Goal: Navigation & Orientation: Find specific page/section

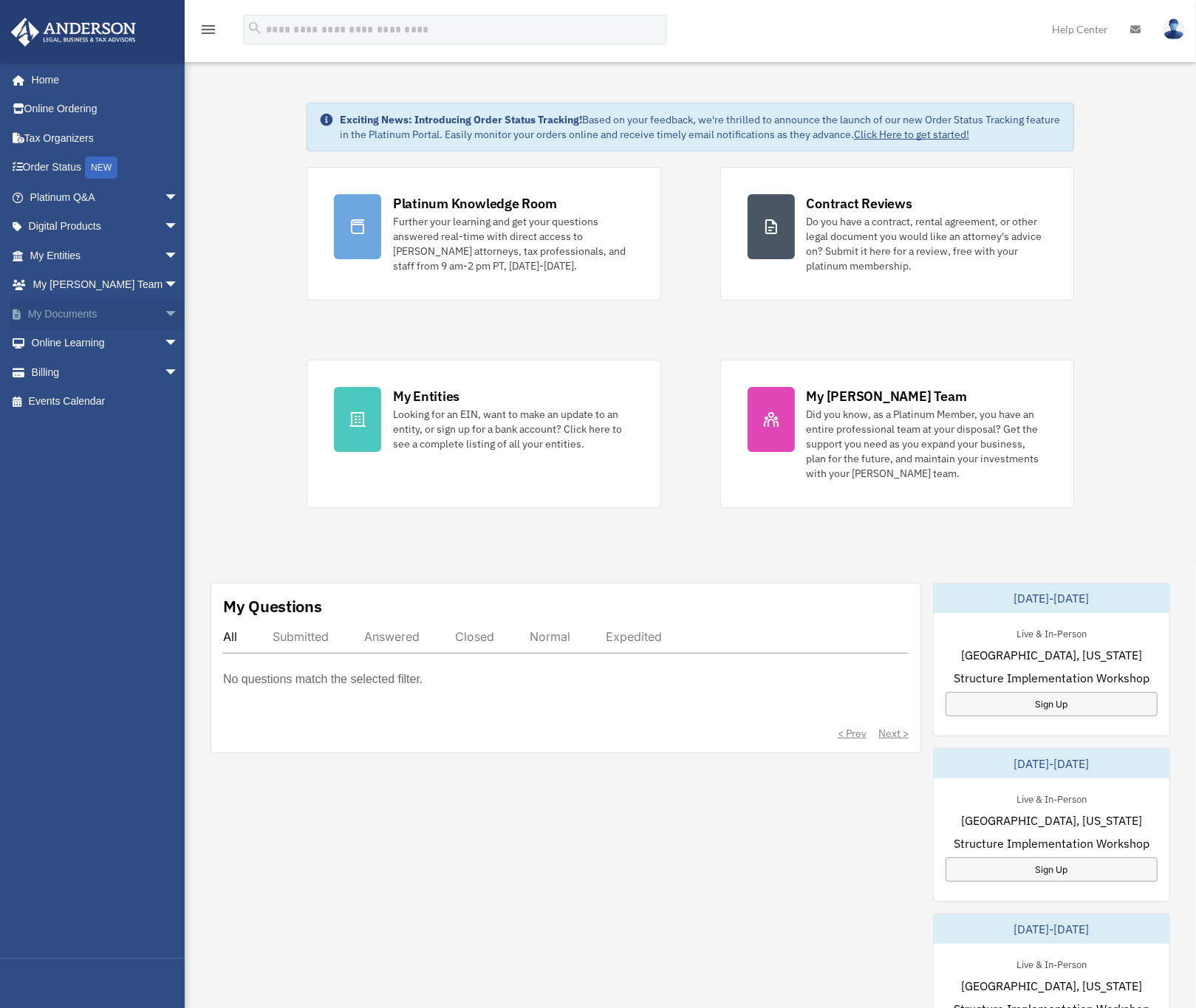
click at [70, 316] on link "My Documents arrow_drop_down" at bounding box center [106, 313] width 190 height 29
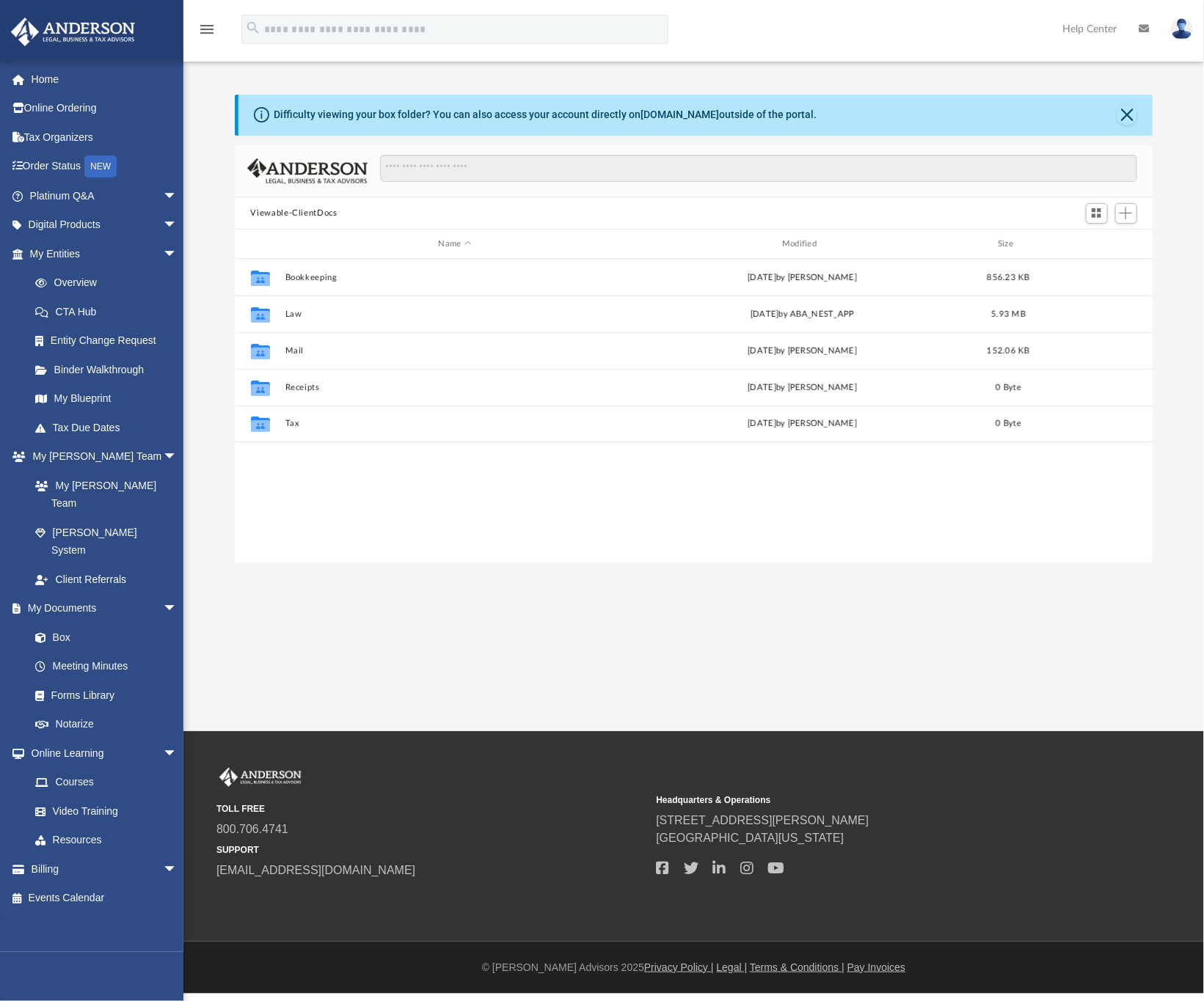
scroll to position [316, 902]
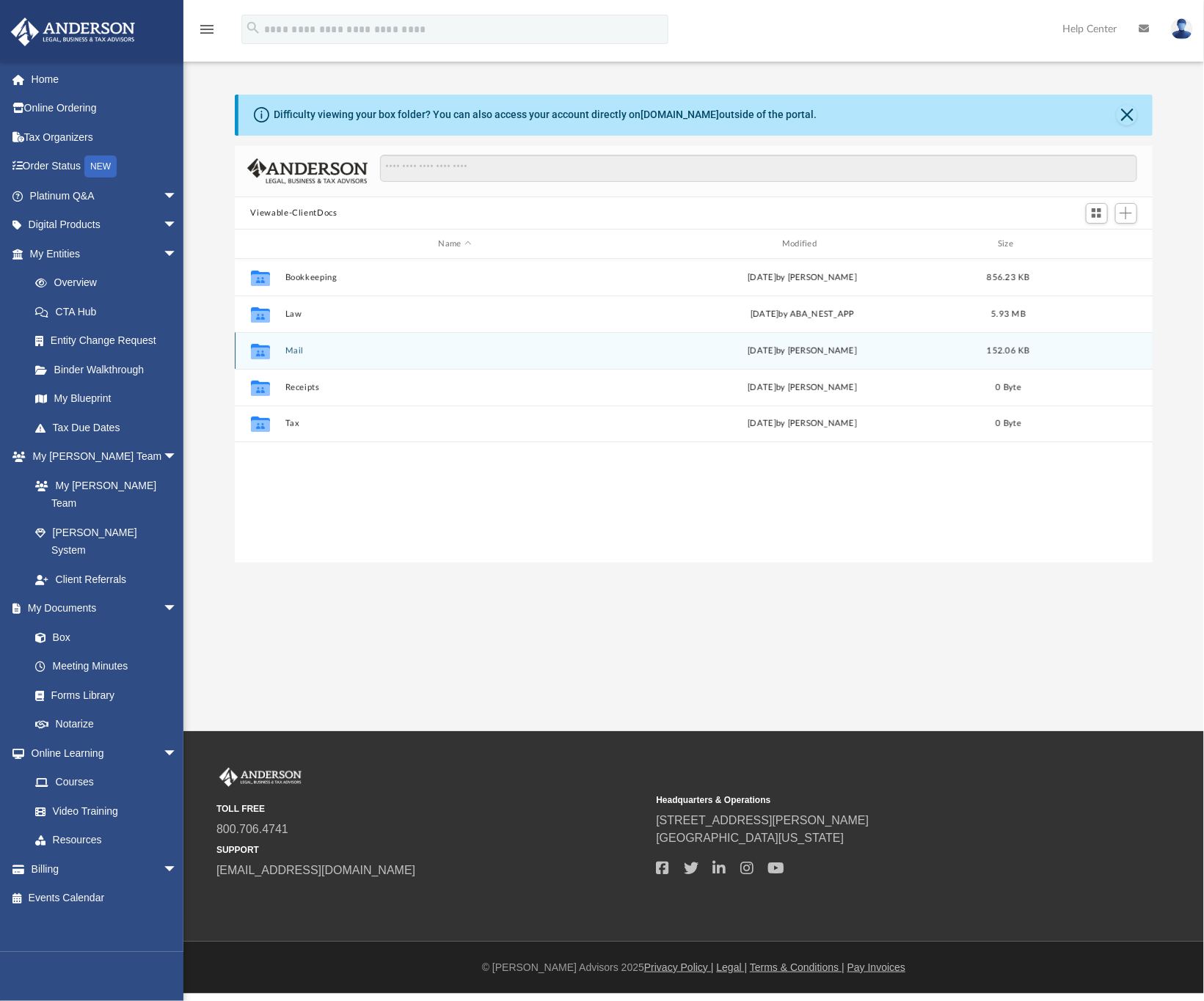
click at [303, 353] on button "Mail" at bounding box center [454, 351] width 340 height 10
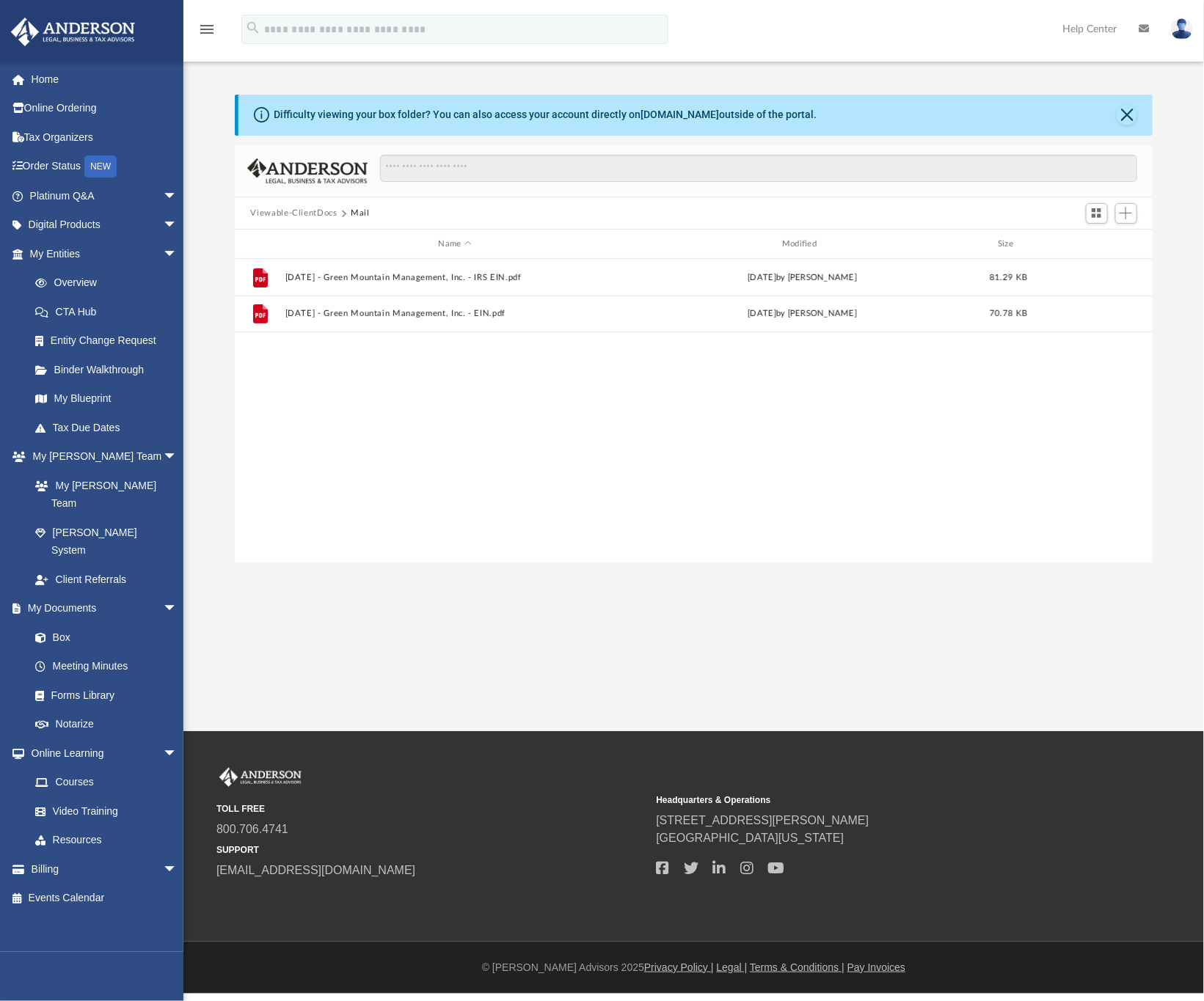
click at [320, 211] on button "Viewable-ClientDocs" at bounding box center [294, 214] width 87 height 13
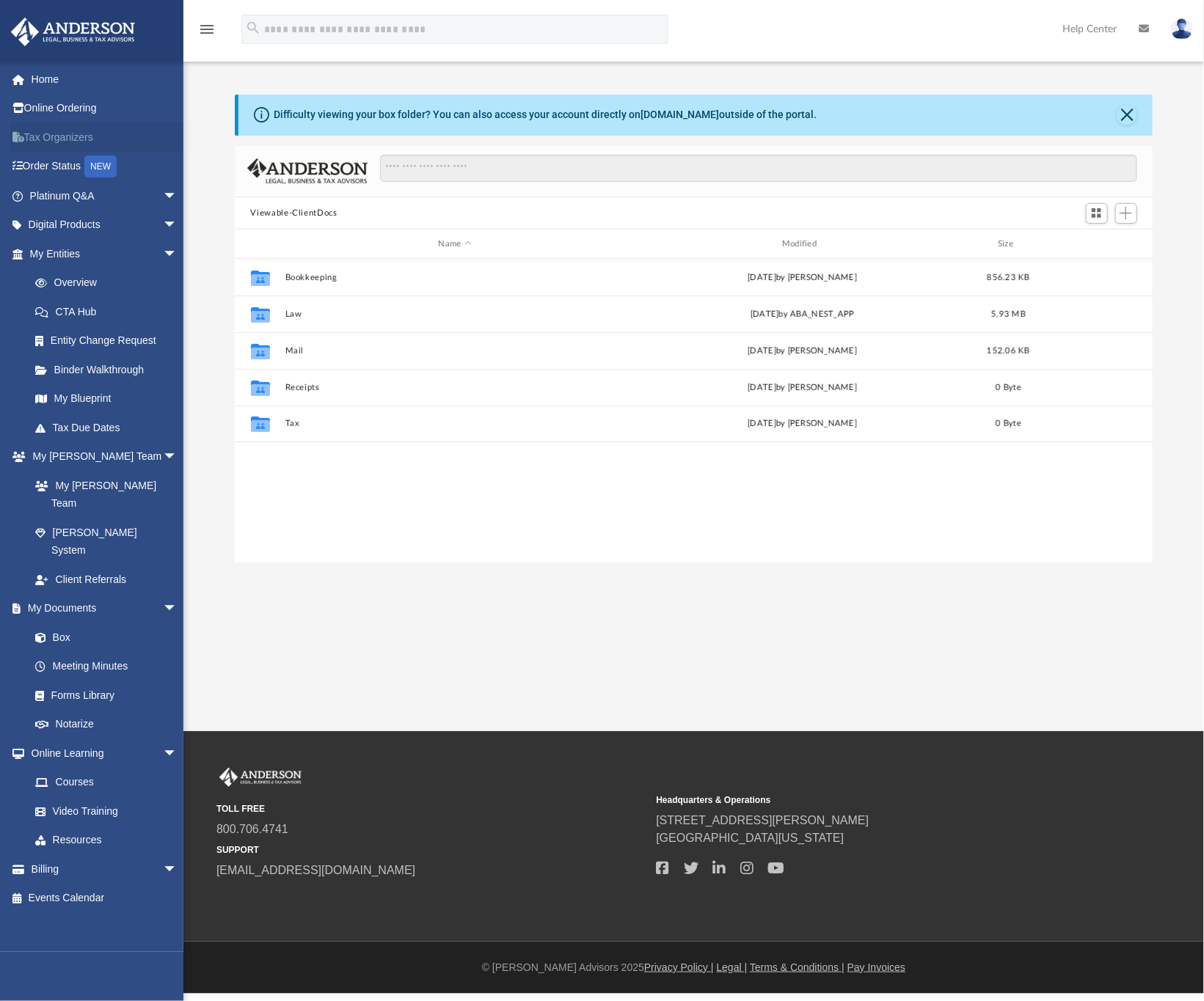
click at [70, 141] on link "Tax Organizers" at bounding box center [105, 137] width 189 height 29
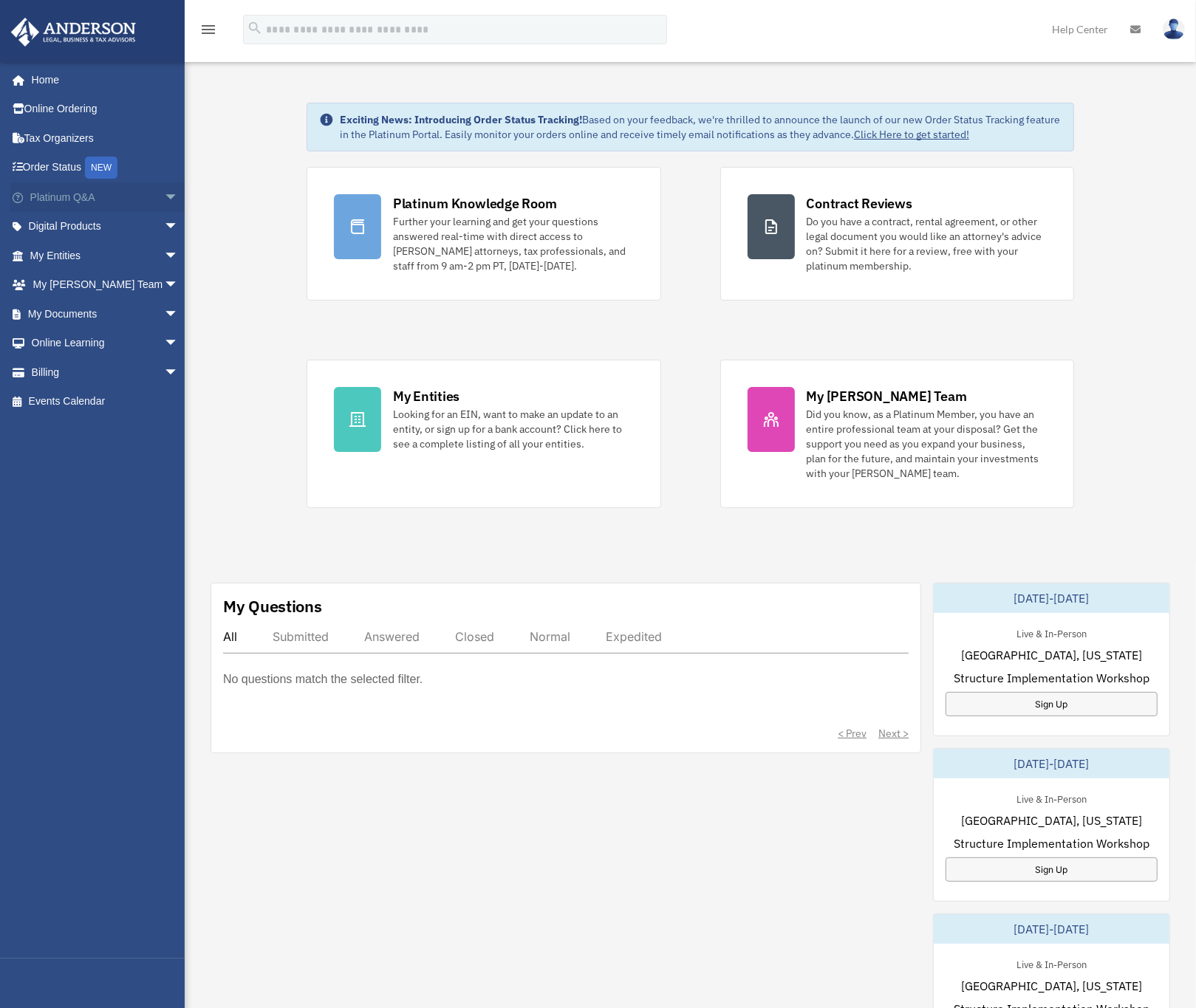
click at [66, 199] on link "Platinum Q&A arrow_drop_down" at bounding box center [106, 197] width 190 height 29
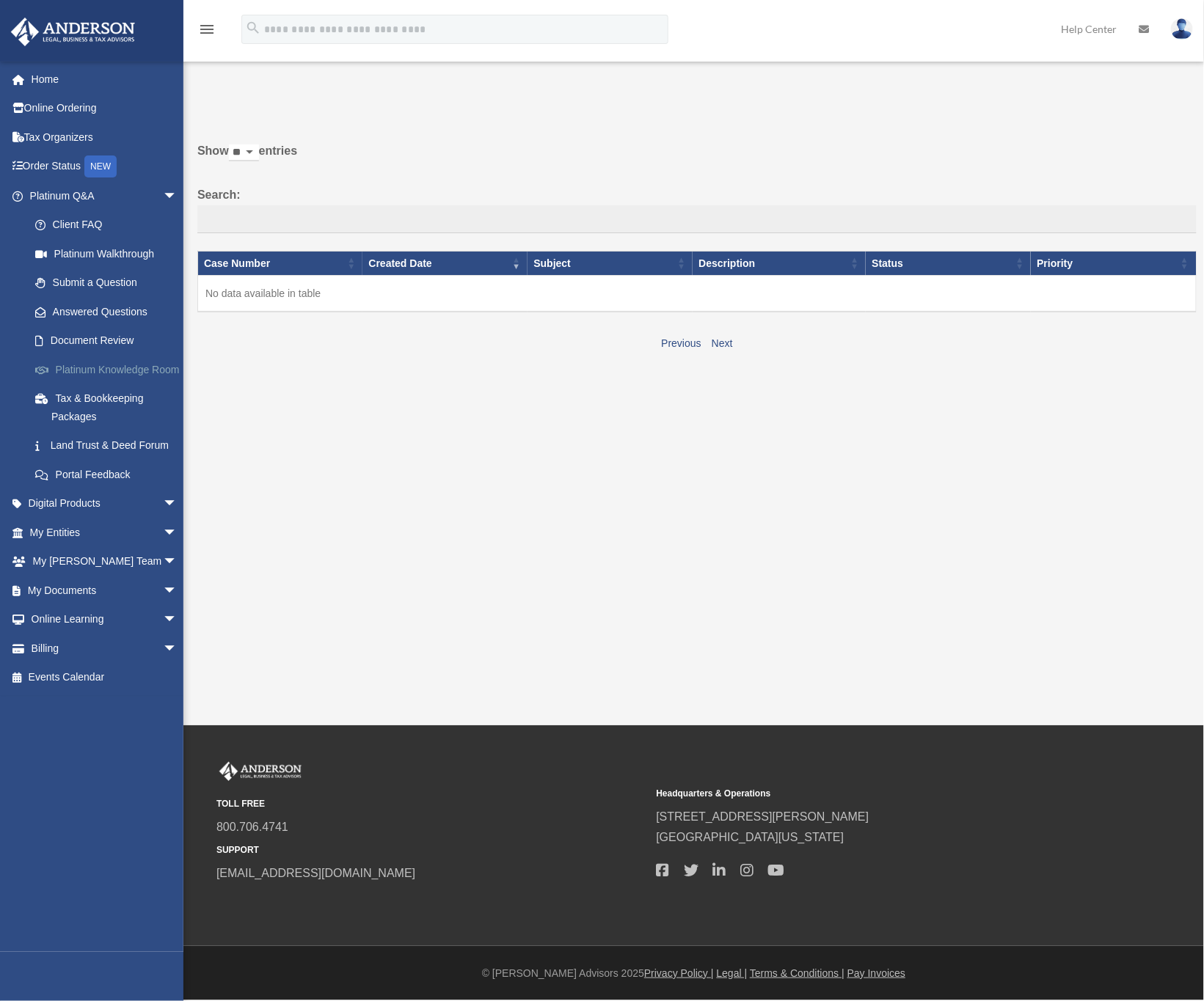
click at [92, 374] on link "Platinum Knowledge Room" at bounding box center [110, 370] width 179 height 29
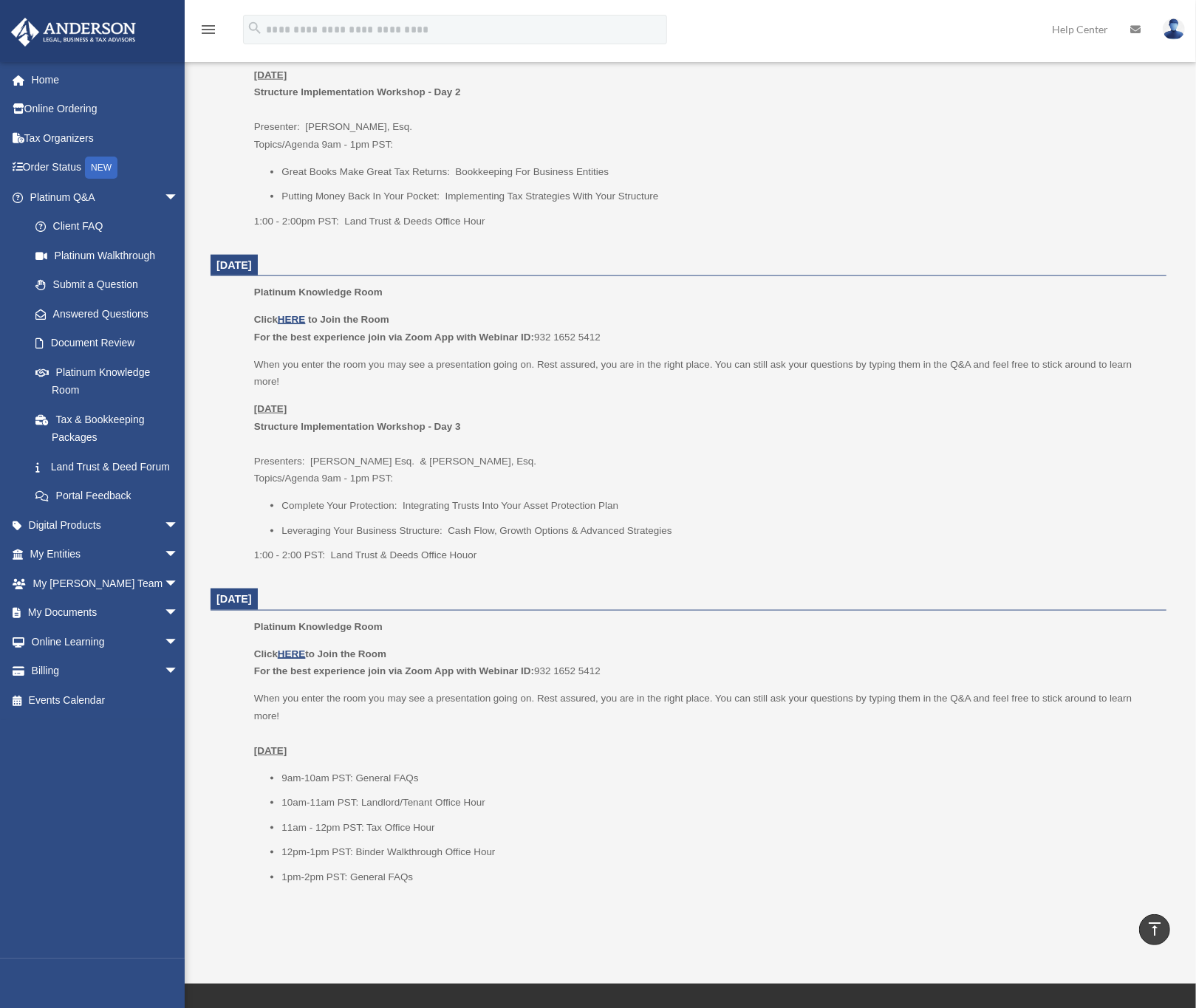
scroll to position [1441, 0]
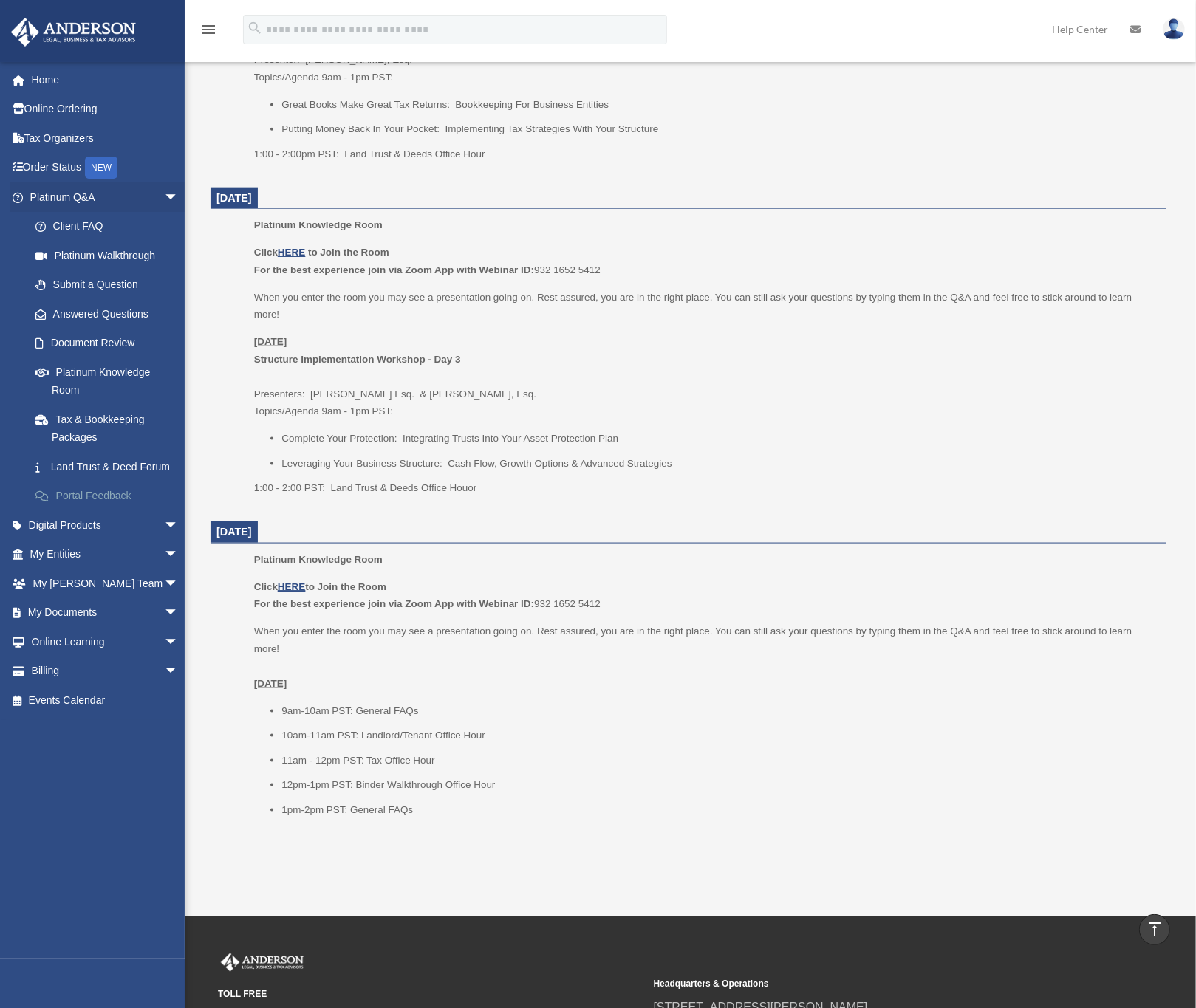
click at [101, 511] on link "Portal Feedback" at bounding box center [111, 497] width 180 height 29
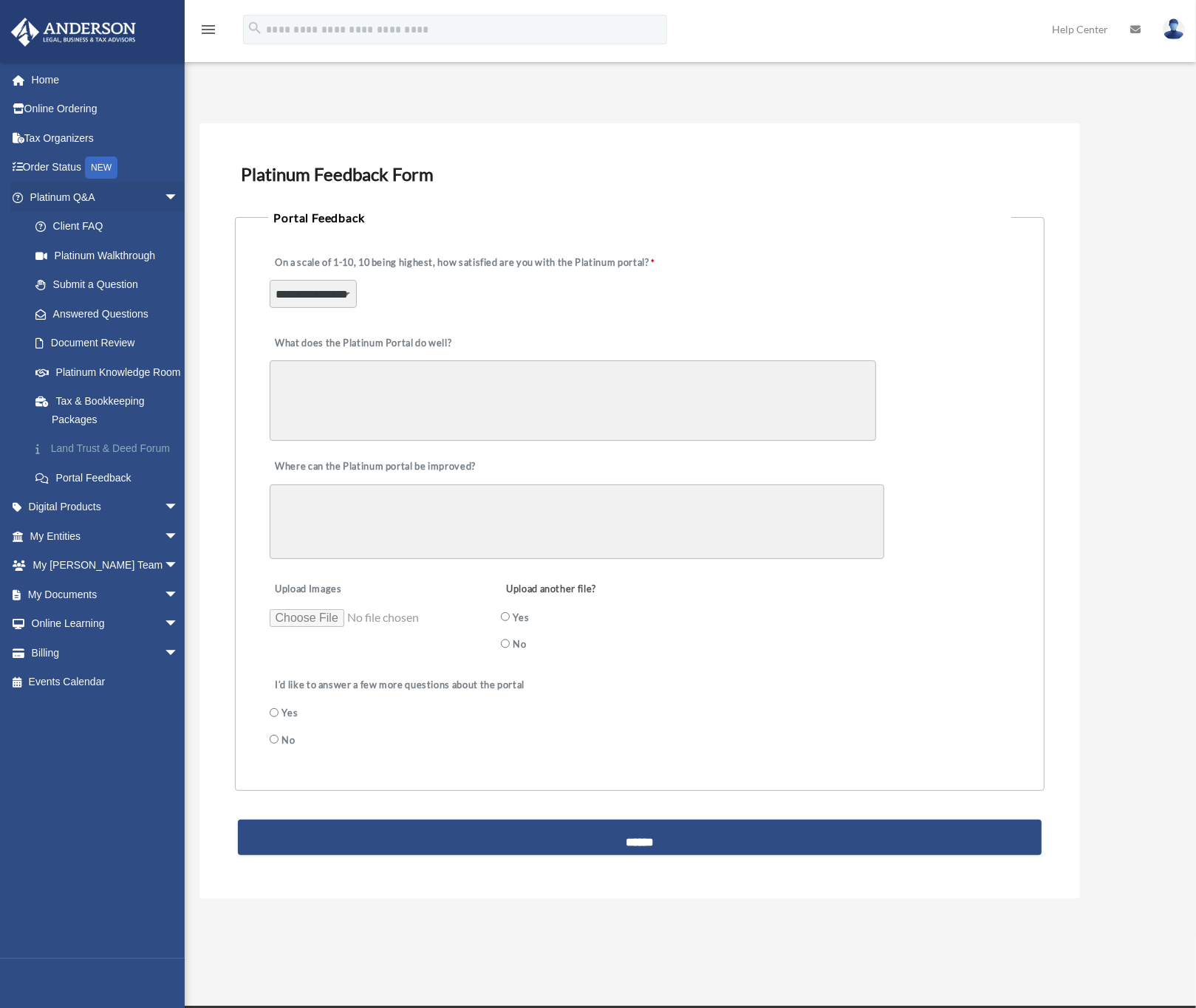
click at [94, 464] on link "Land Trust & Deed Forum" at bounding box center [111, 449] width 180 height 29
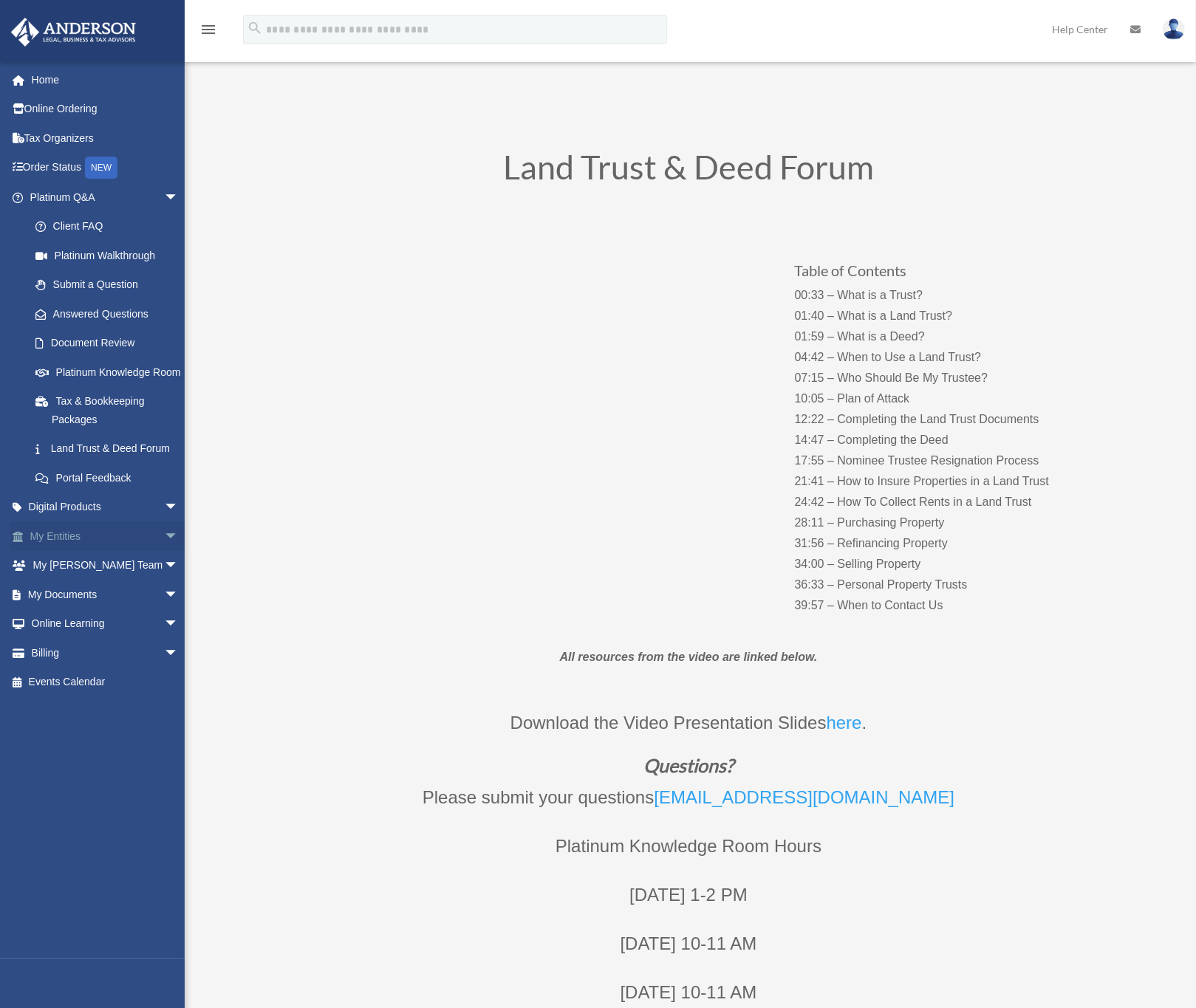
click at [54, 551] on link "My Entities arrow_drop_down" at bounding box center [106, 537] width 190 height 29
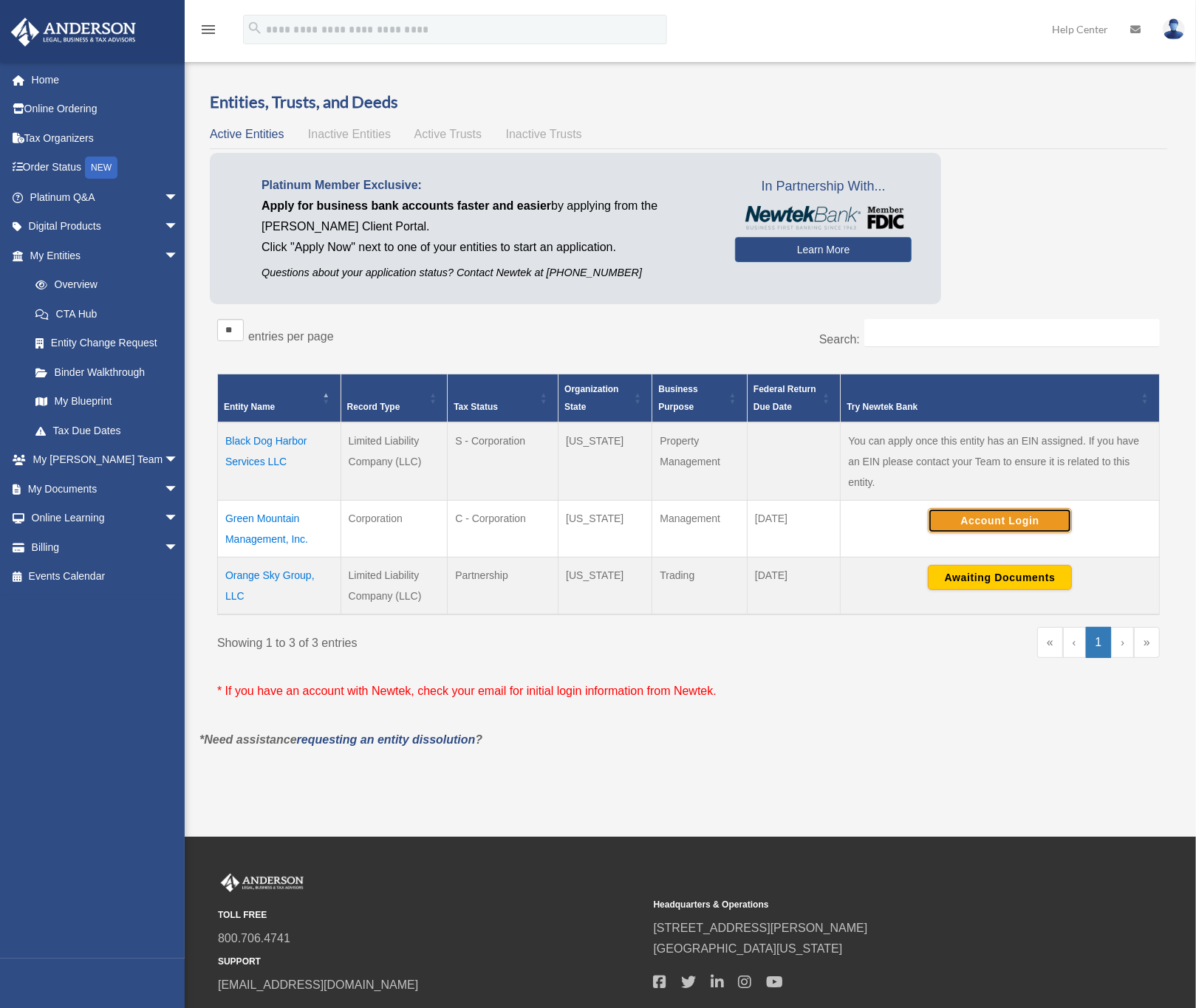
click at [977, 528] on button "Account Login" at bounding box center [999, 521] width 144 height 25
